Goal: Task Accomplishment & Management: Manage account settings

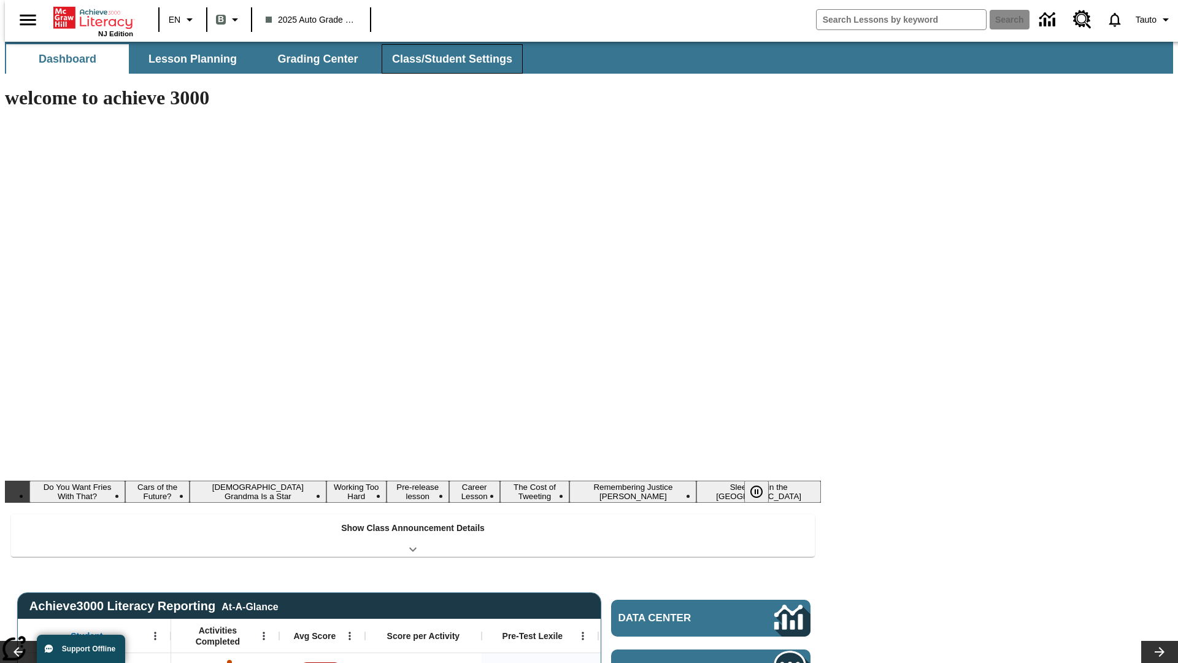
click at [446, 59] on button "Class/Student Settings" at bounding box center [452, 58] width 141 height 29
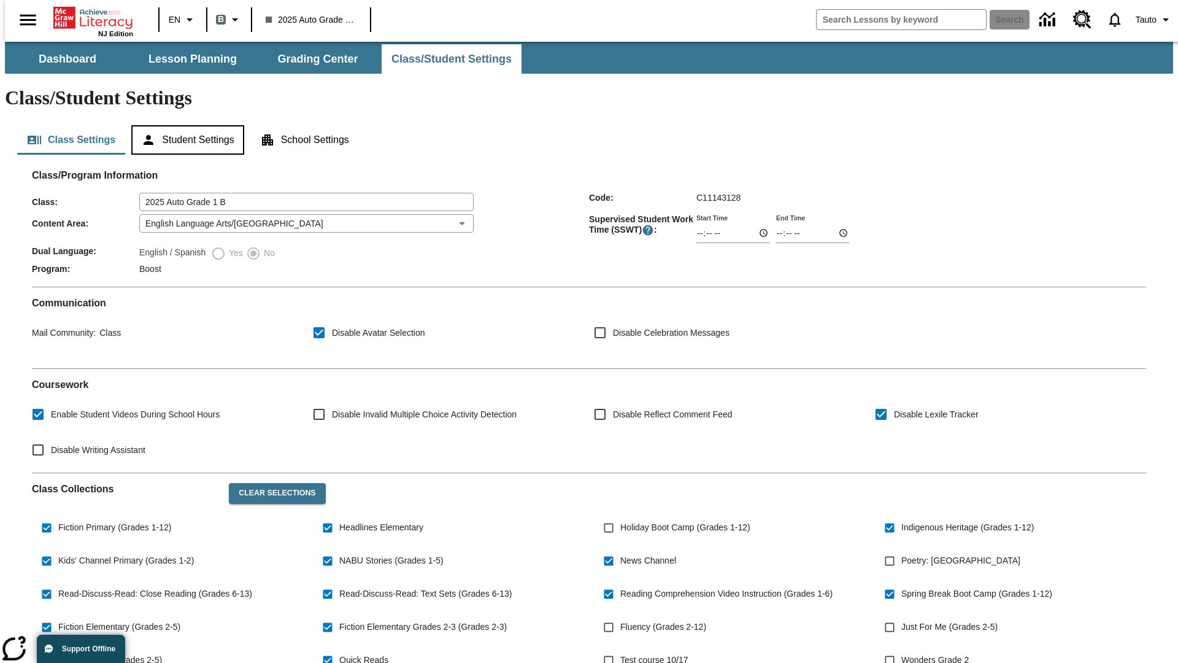
click at [185, 125] on button "Student Settings" at bounding box center [187, 139] width 112 height 29
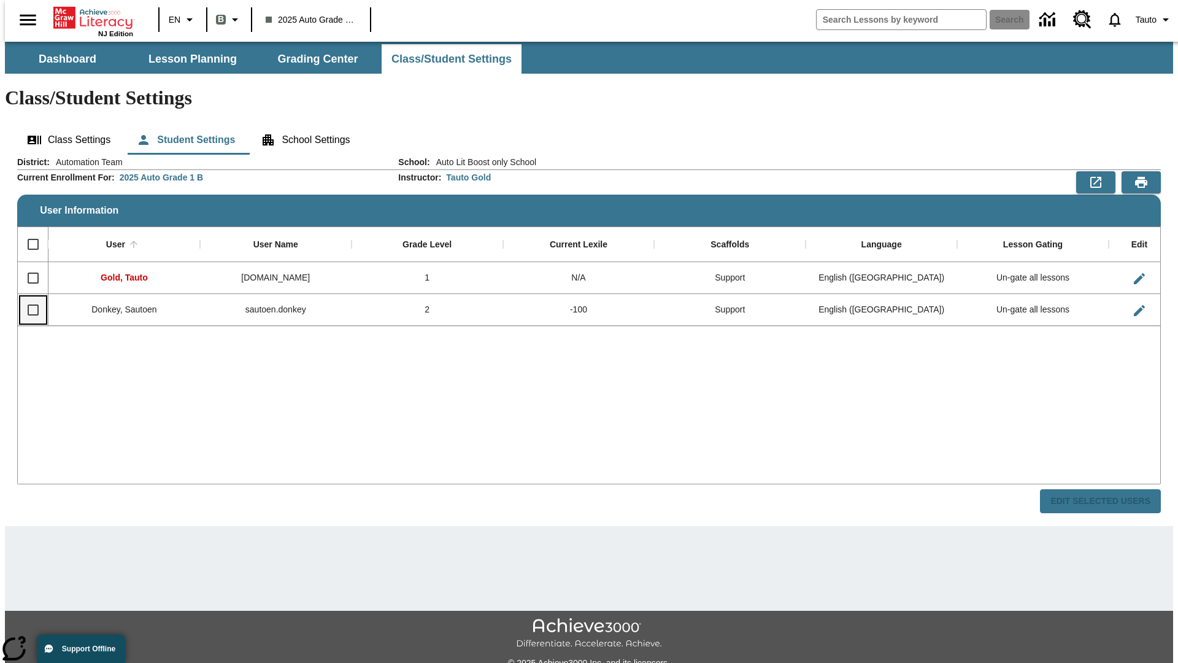
click at [28, 297] on input "Select row" at bounding box center [33, 310] width 26 height 26
checkbox input "true"
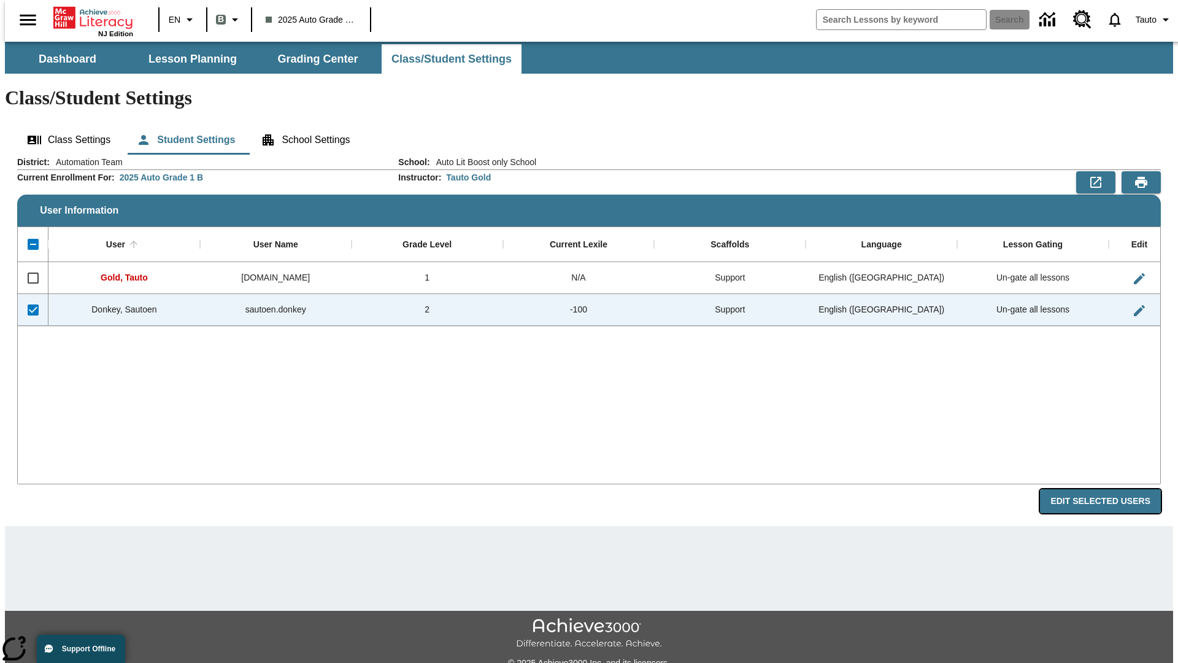
click at [1110, 489] on button "Edit Selected Users" at bounding box center [1100, 501] width 121 height 24
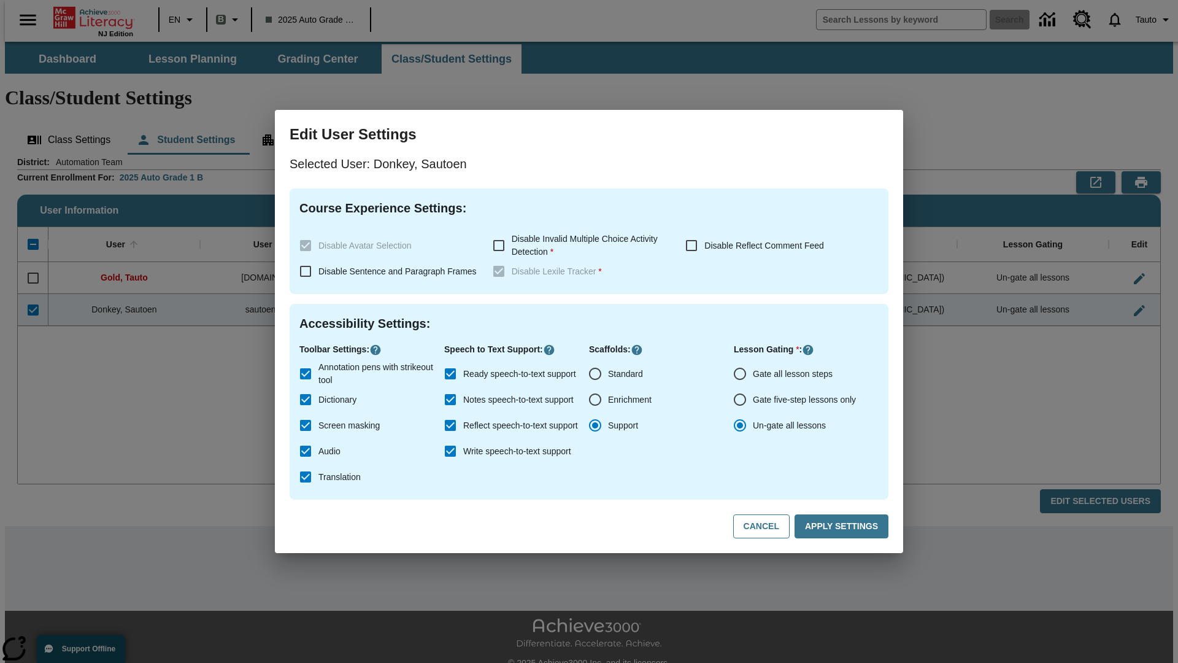
click at [740, 374] on input "Gate all lesson steps" at bounding box center [740, 374] width 26 height 26
radio input "true"
click at [844, 527] on button "Apply Settings" at bounding box center [842, 526] width 94 height 24
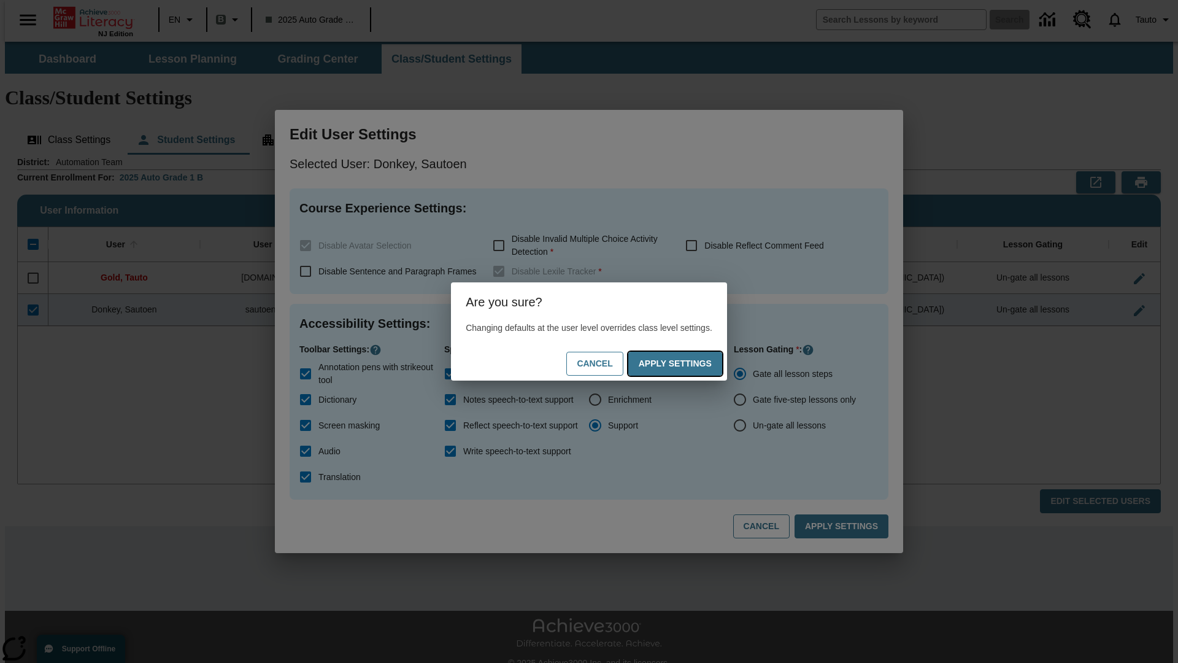
click at [687, 363] on button "Apply Settings" at bounding box center [675, 364] width 94 height 24
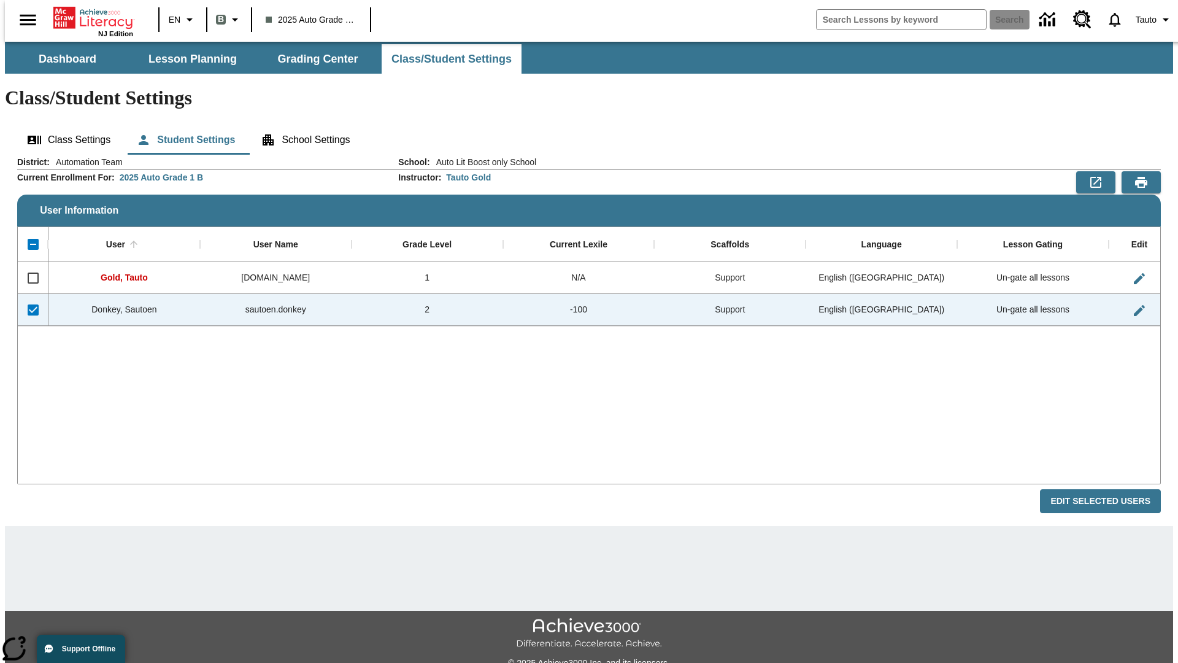
checkbox input "false"
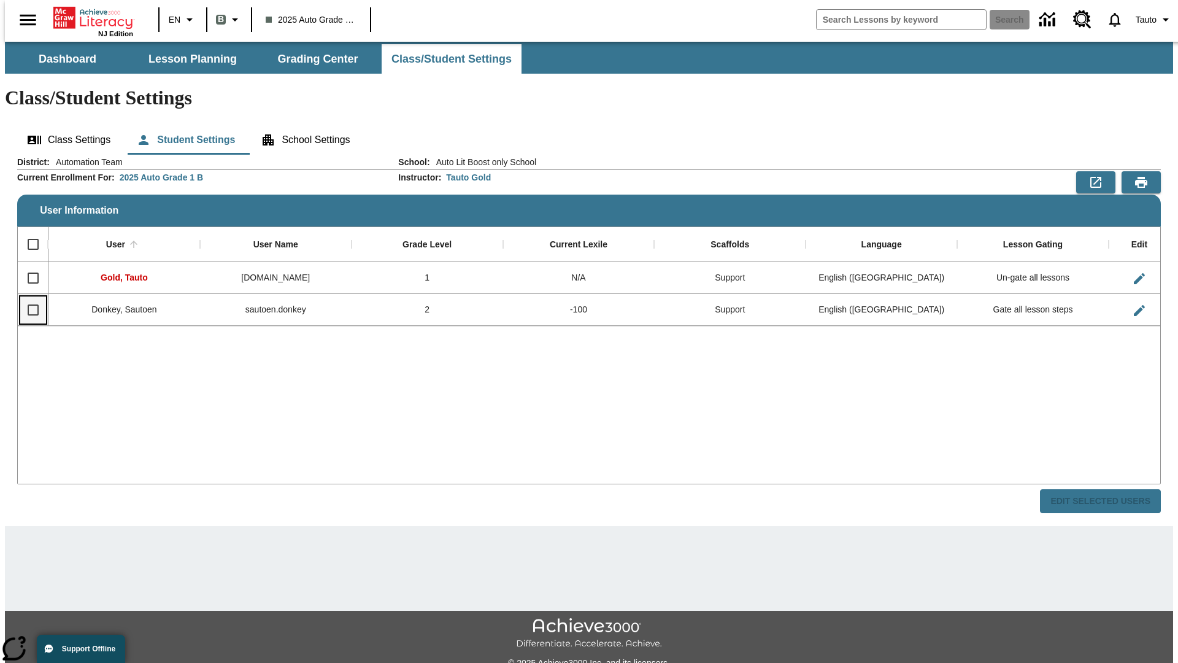
click at [28, 297] on input "Select row" at bounding box center [33, 310] width 26 height 26
checkbox input "true"
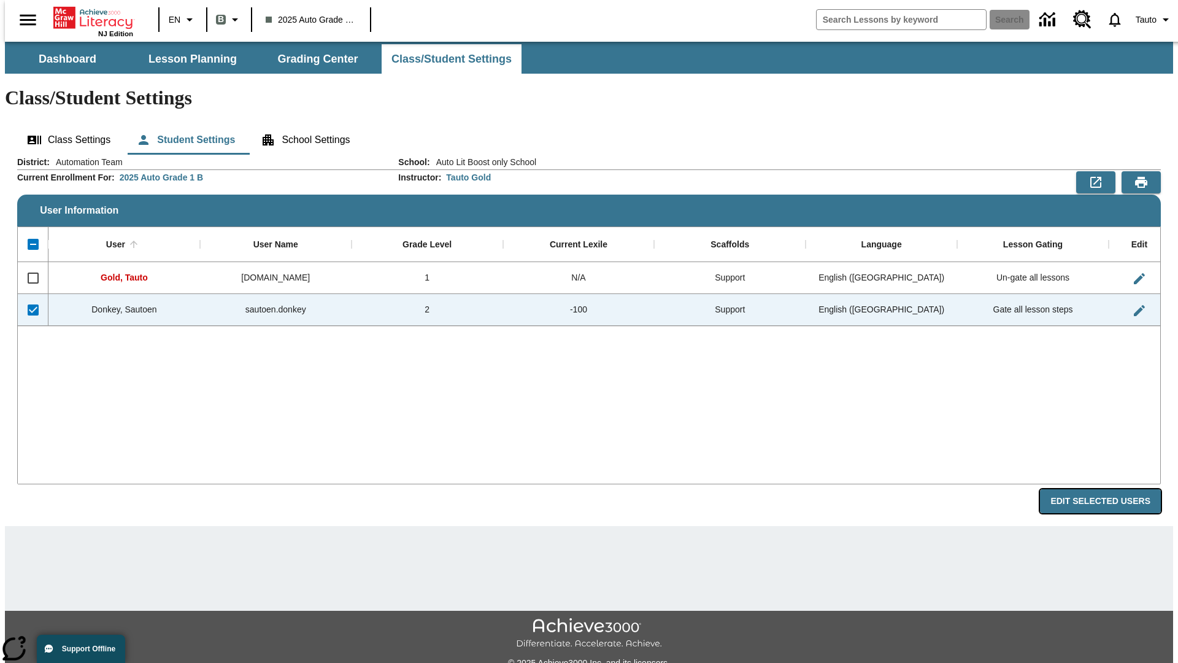
click at [1110, 489] on button "Edit Selected Users" at bounding box center [1100, 501] width 121 height 24
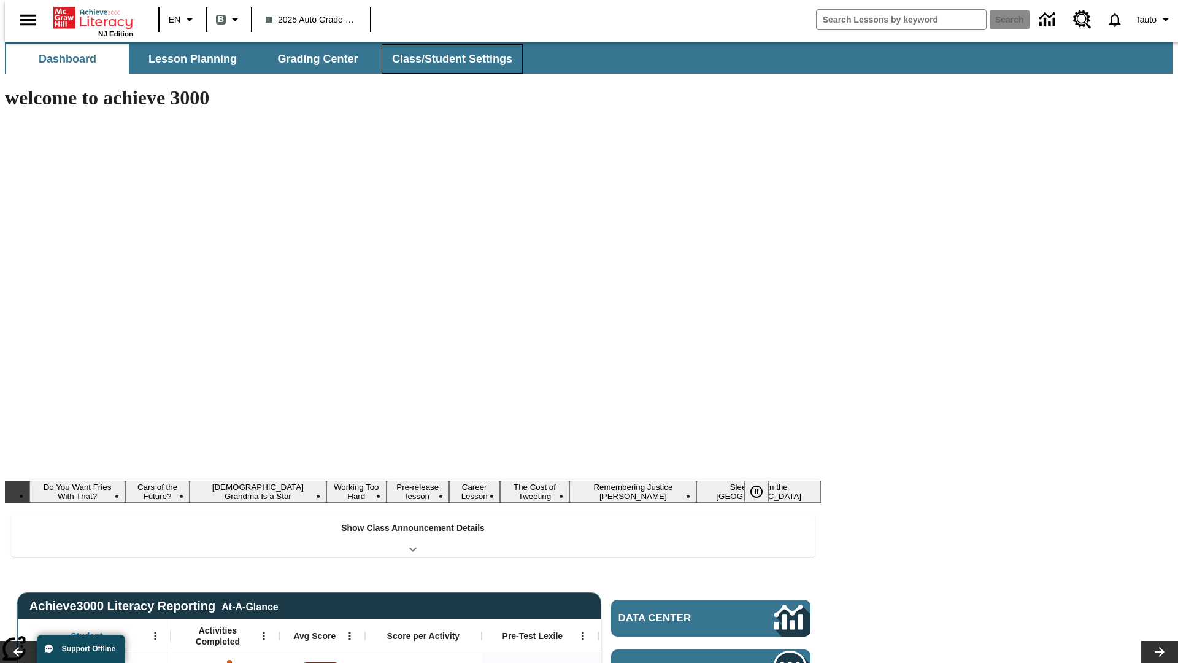
click at [446, 59] on button "Class/Student Settings" at bounding box center [452, 58] width 141 height 29
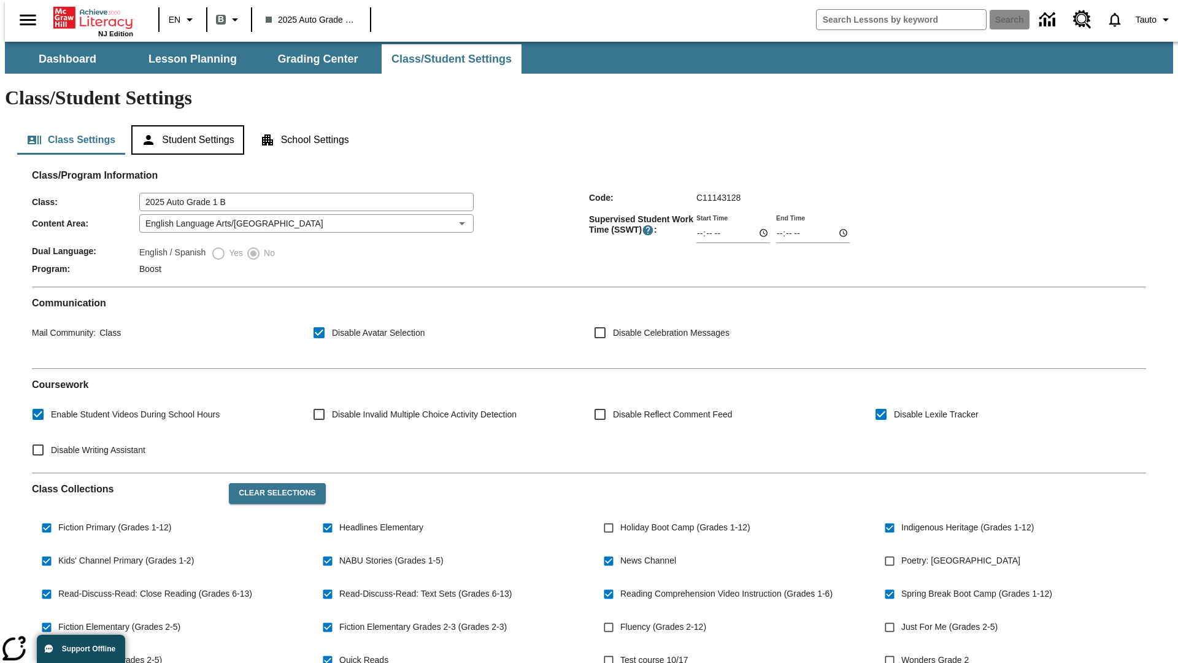
click at [185, 125] on button "Student Settings" at bounding box center [187, 139] width 112 height 29
